Goal: Check status

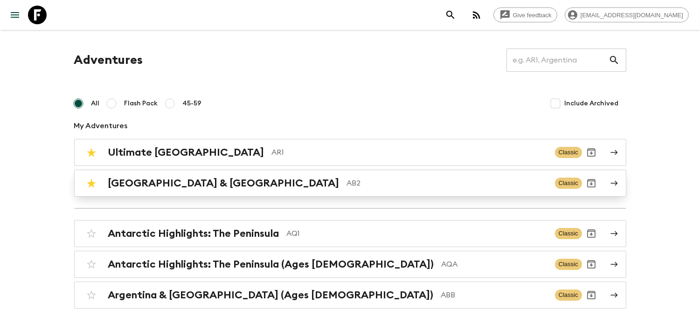
click at [347, 179] on p "AB2" at bounding box center [447, 183] width 201 height 11
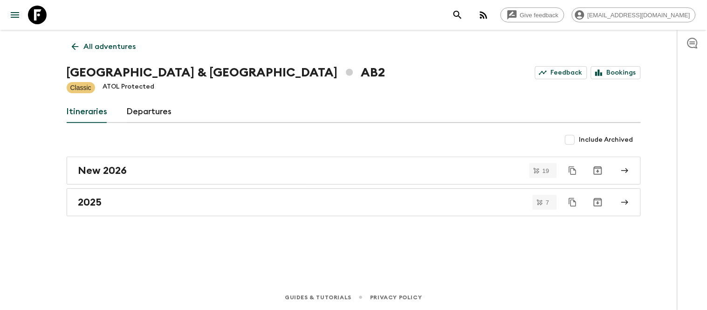
click at [143, 113] on link "Departures" at bounding box center [150, 112] width 46 height 22
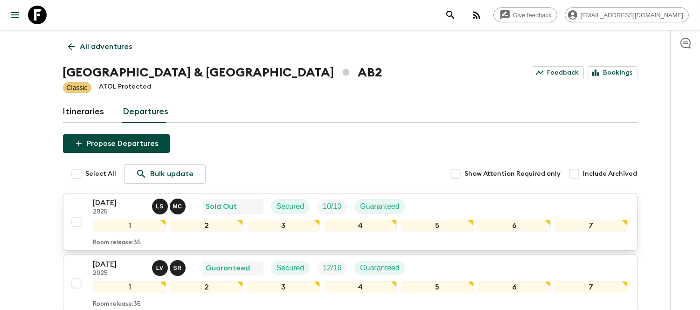
click at [455, 208] on div "[DATE] 2025 L S M C Sold Out Secured 10 / 10 Guaranteed" at bounding box center [360, 206] width 534 height 19
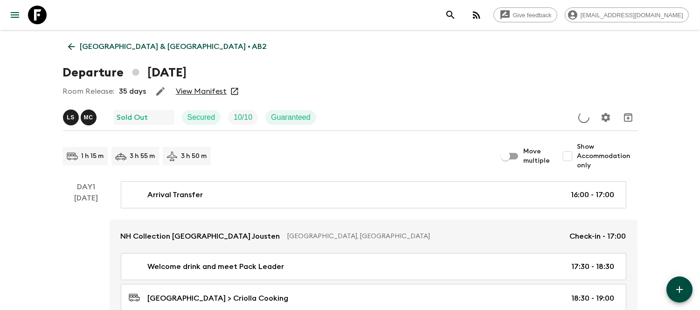
click at [203, 89] on link "View Manifest" at bounding box center [201, 91] width 51 height 9
